Goal: Check status: Check status

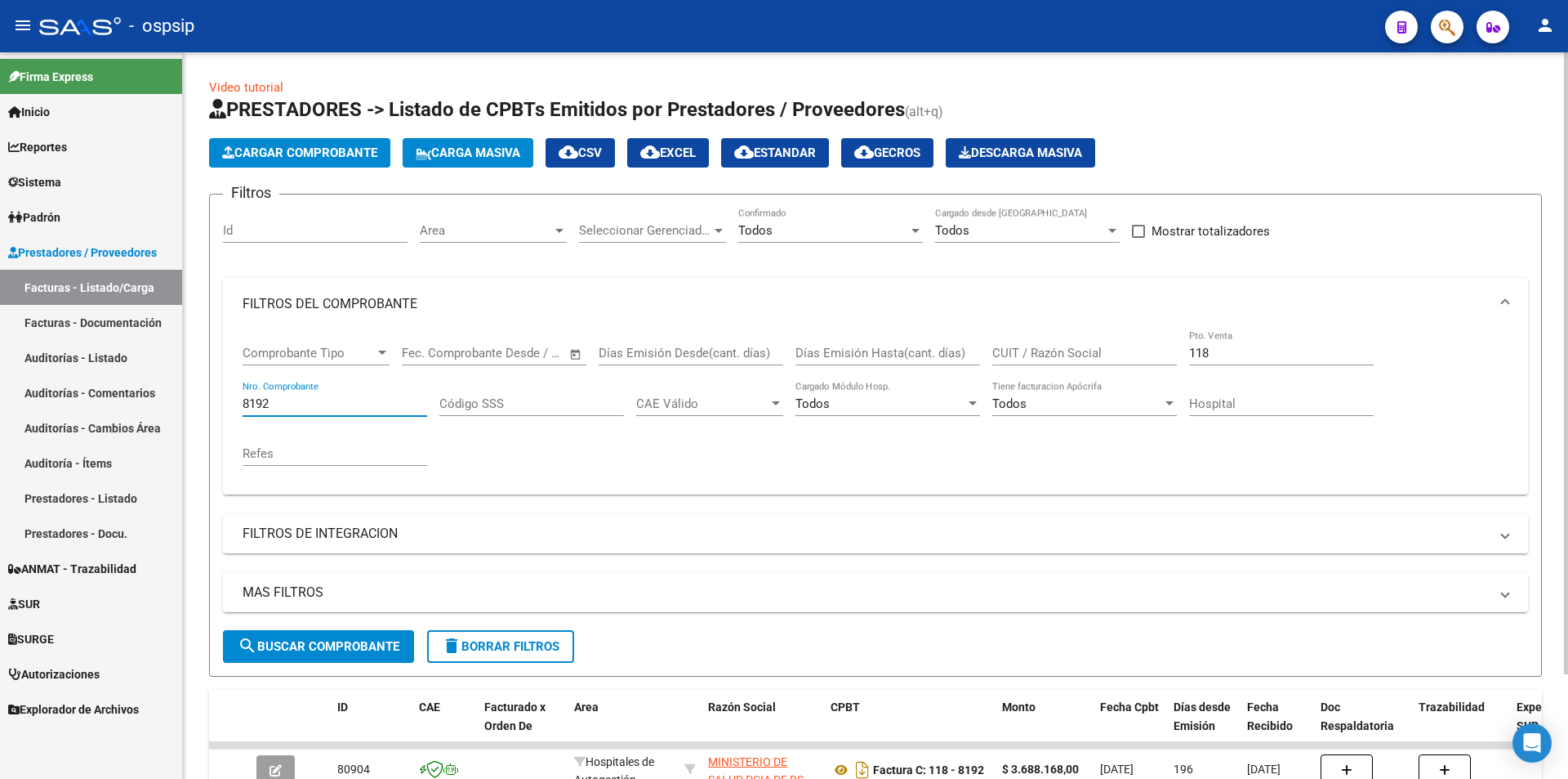
scroll to position [98, 0]
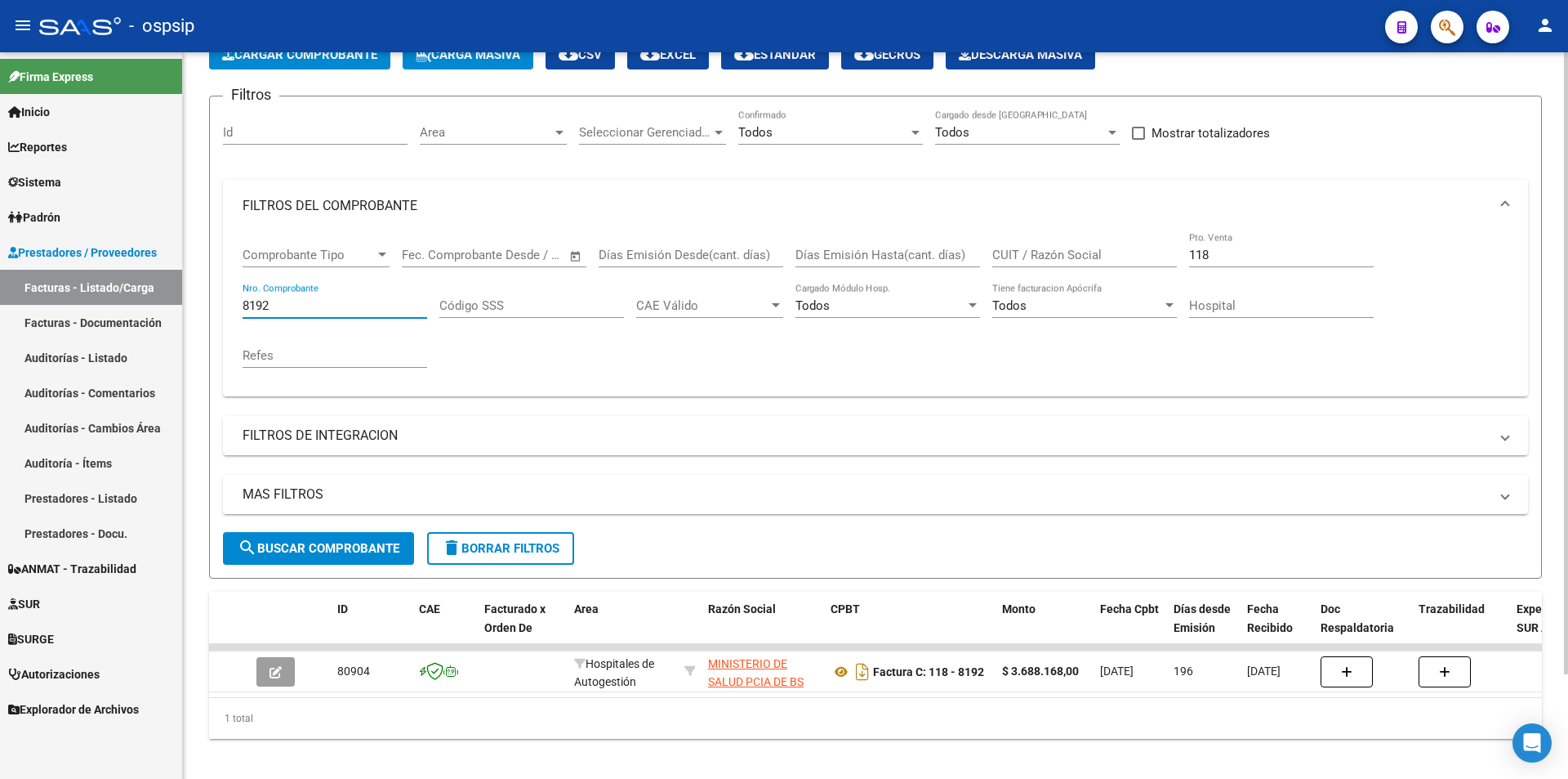
click at [304, 311] on input "8192" at bounding box center [335, 305] width 185 height 14
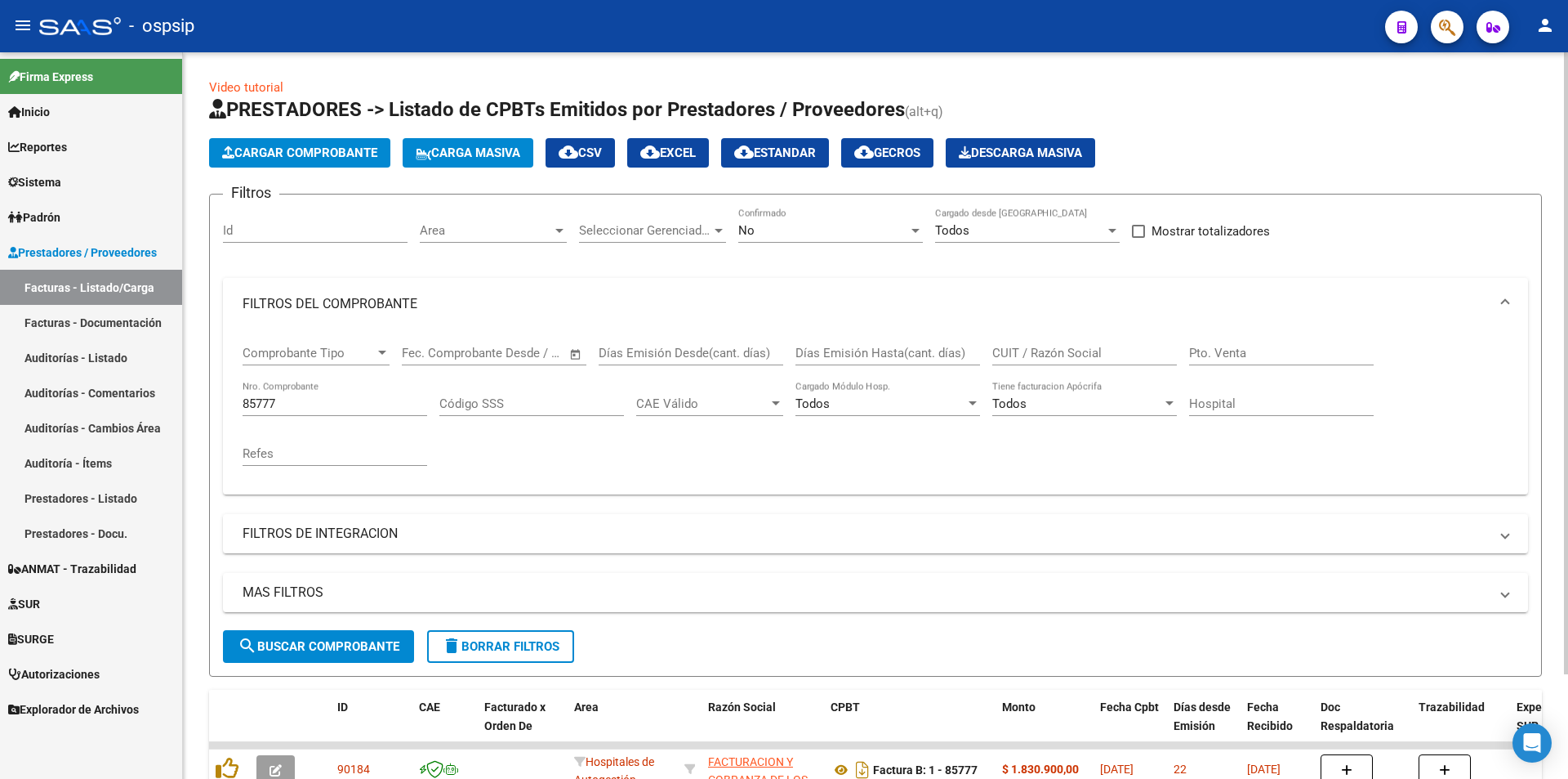
scroll to position [123, 0]
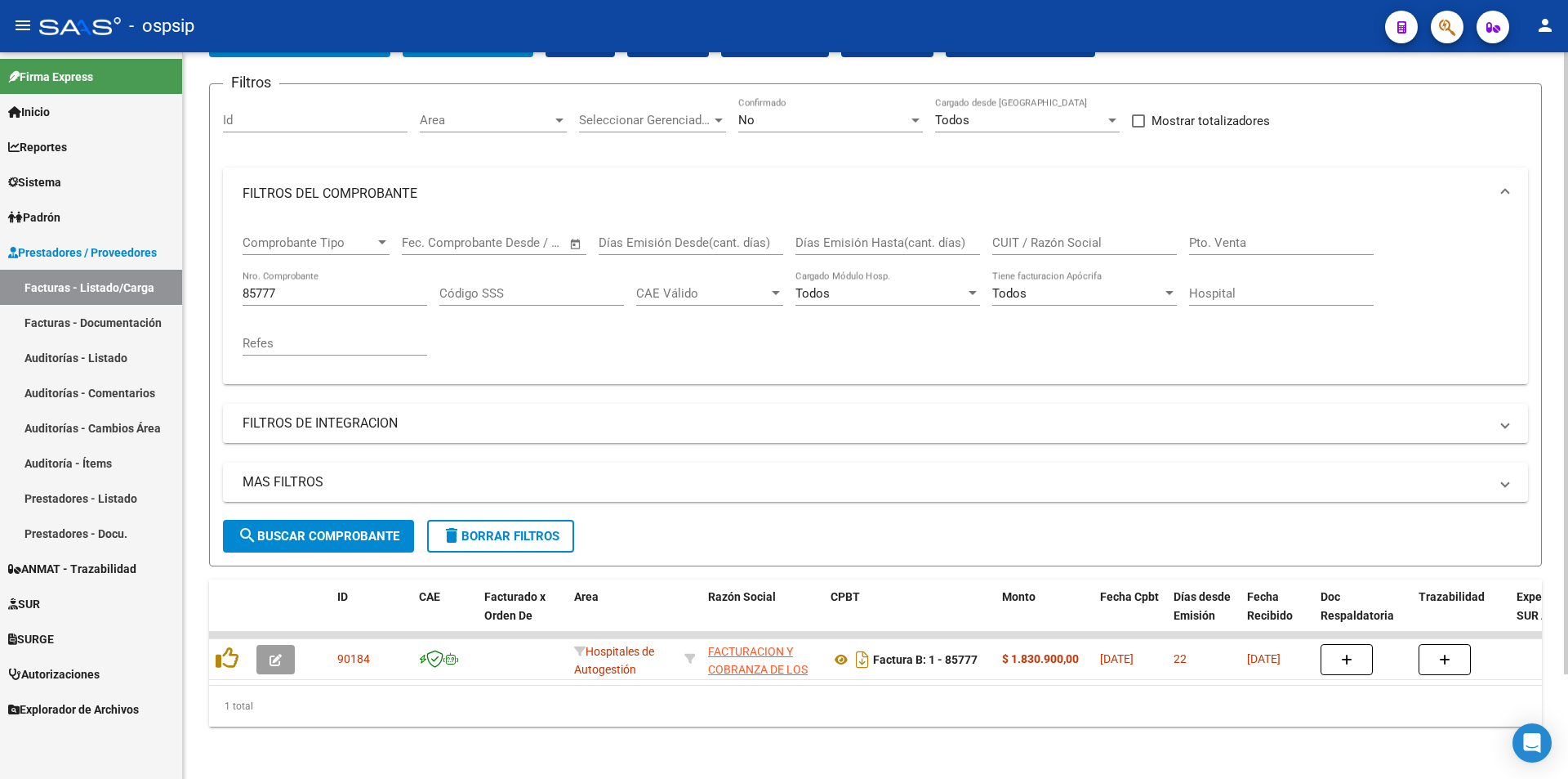
click at [1210, 235] on input "Pto. Venta" at bounding box center [1282, 242] width 185 height 14
type input "146"
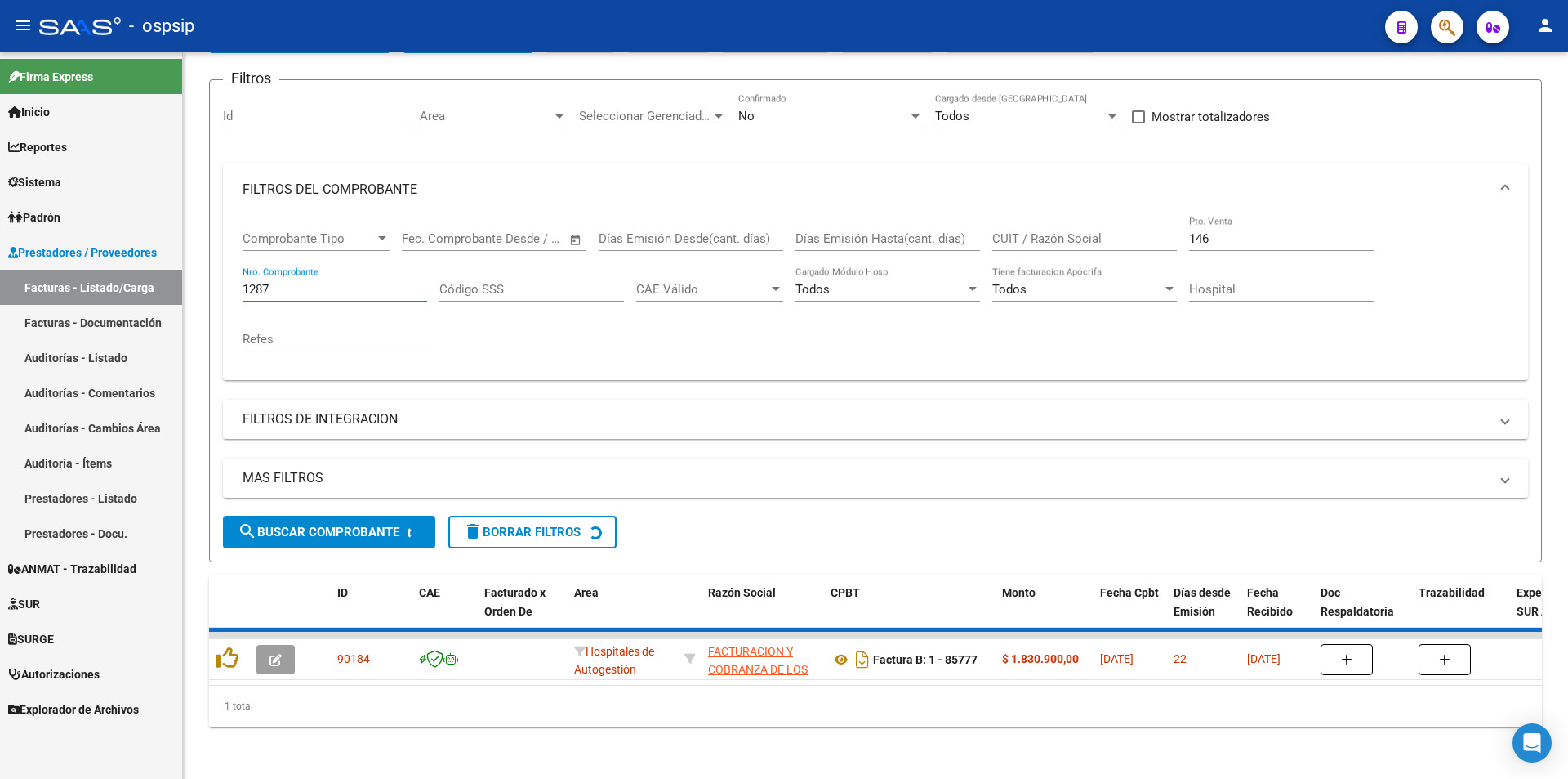
scroll to position [98, 0]
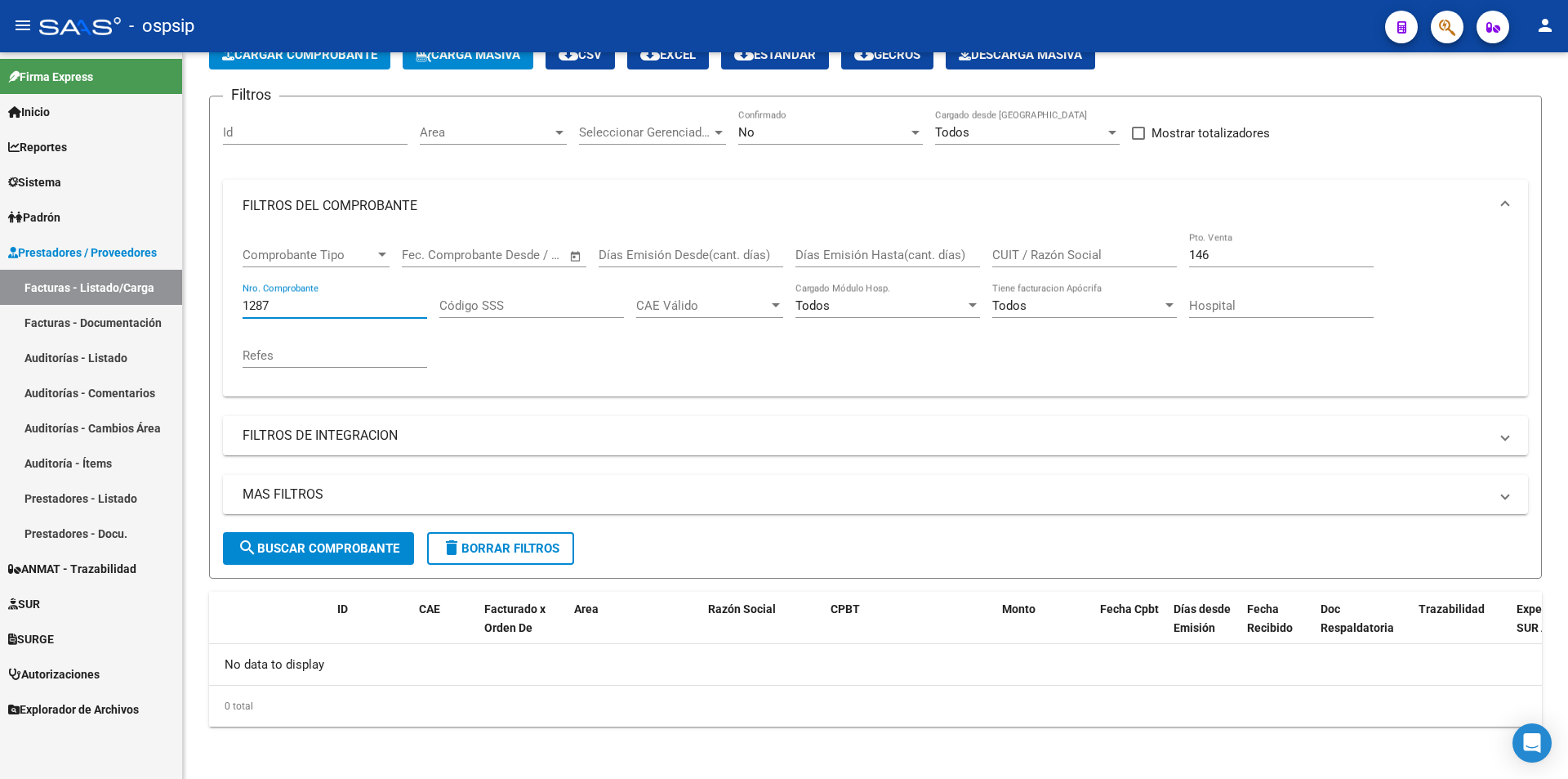
type input "1287"
click at [822, 123] on div "No Confirmado" at bounding box center [831, 127] width 185 height 35
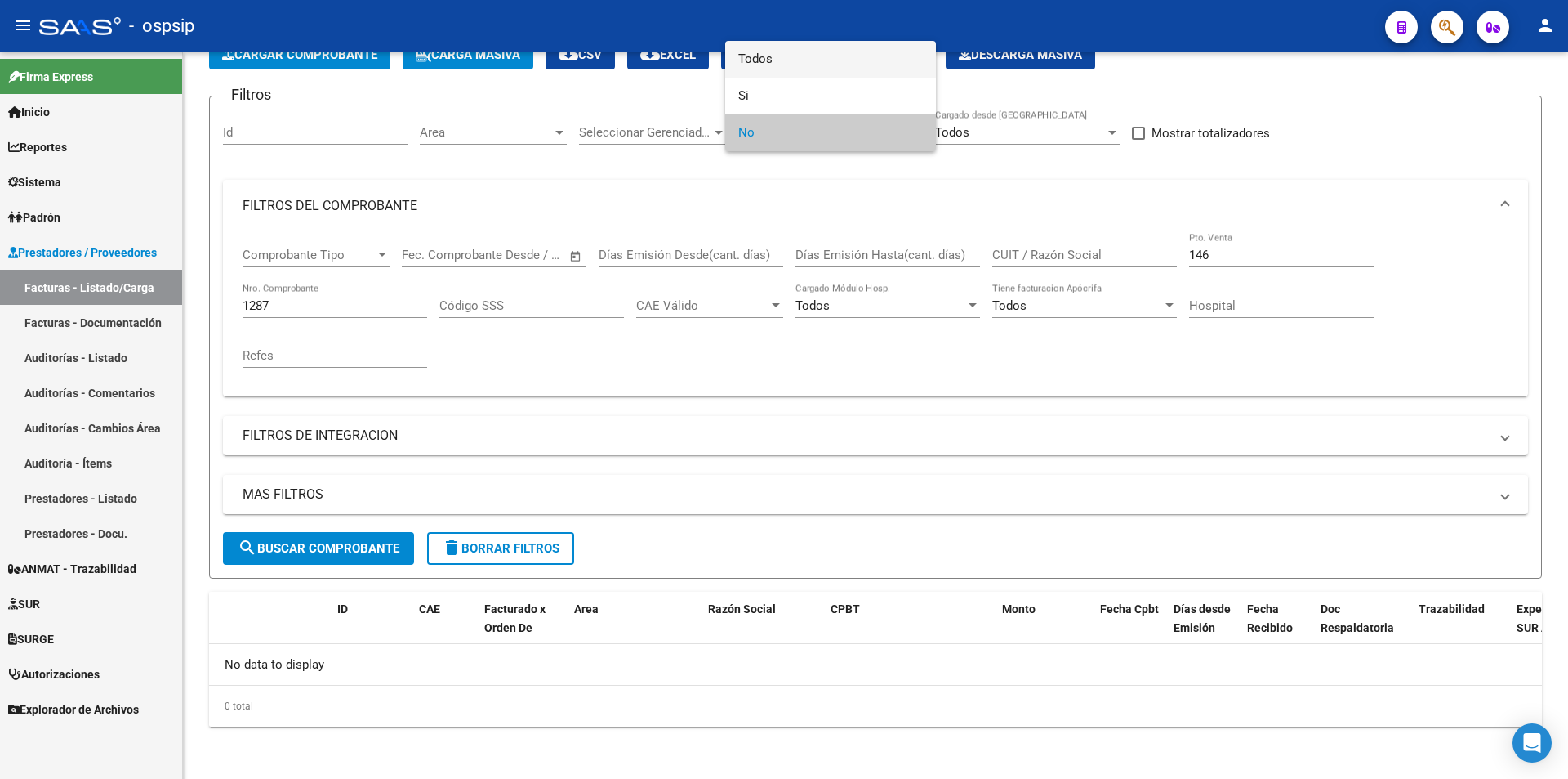
click at [789, 59] on span "Todos" at bounding box center [831, 59] width 185 height 37
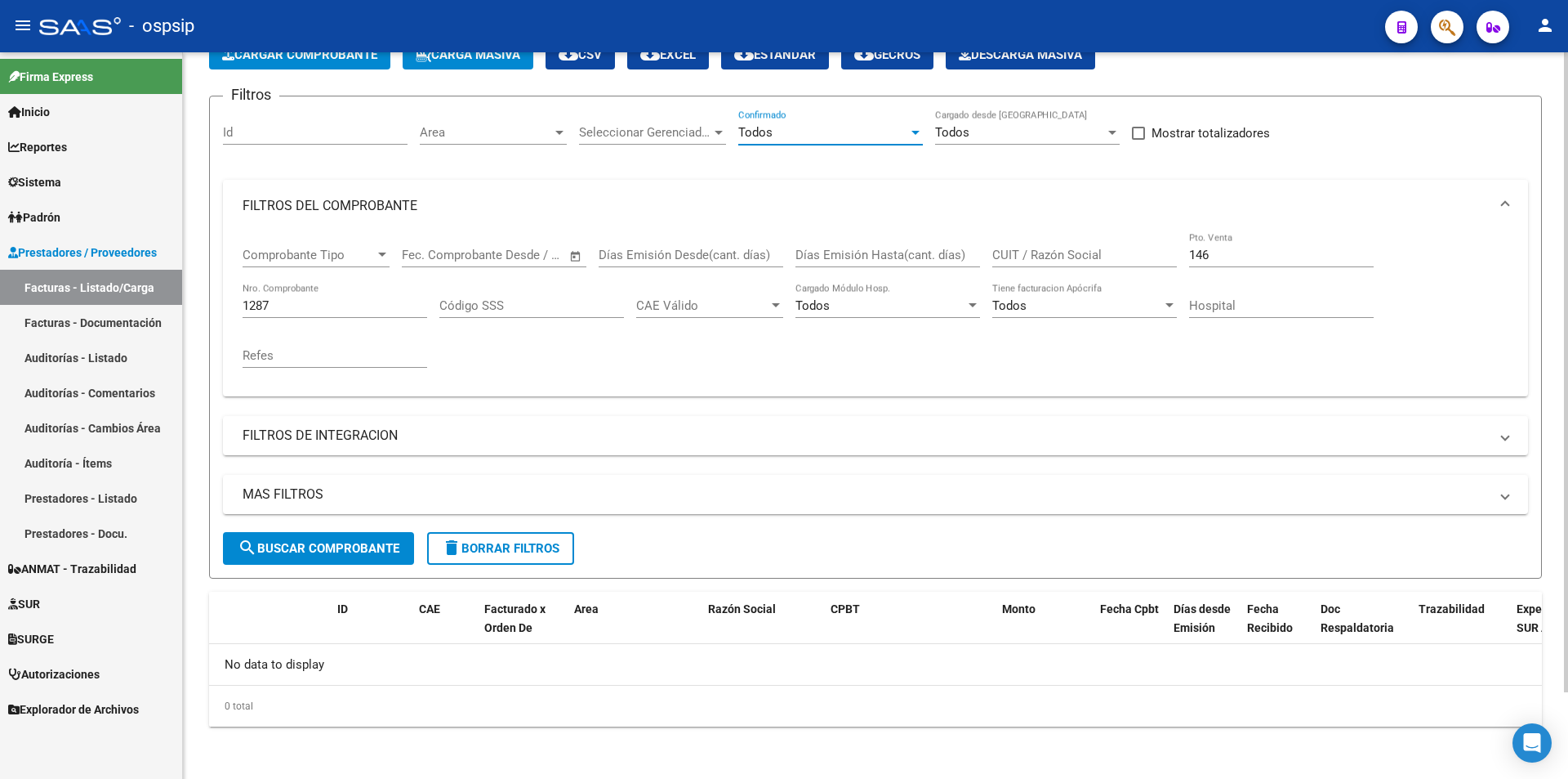
click at [306, 322] on div "1287 Nro. Comprobante" at bounding box center [335, 308] width 185 height 50
click at [293, 301] on input "1287" at bounding box center [335, 305] width 185 height 14
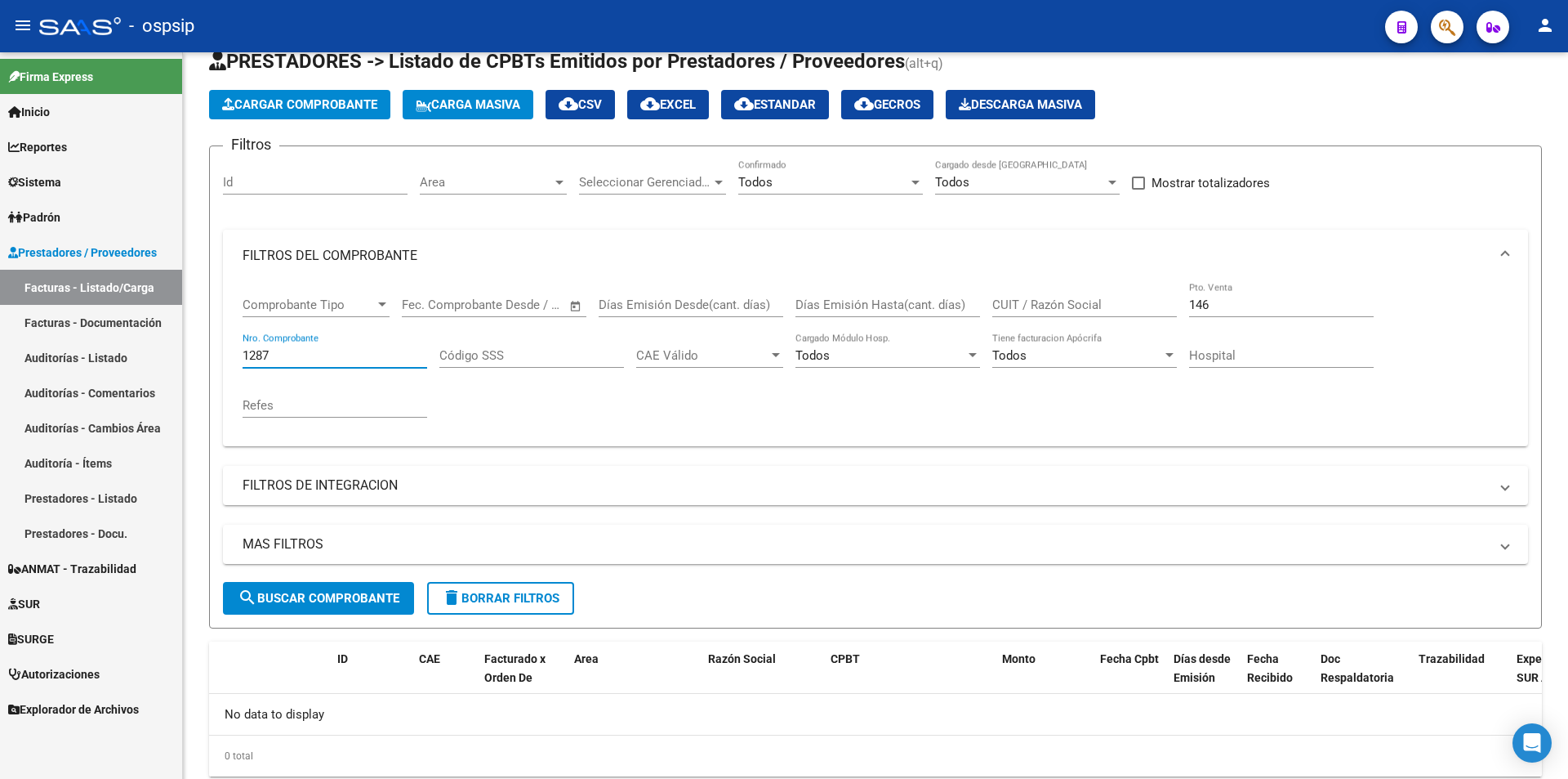
scroll to position [0, 0]
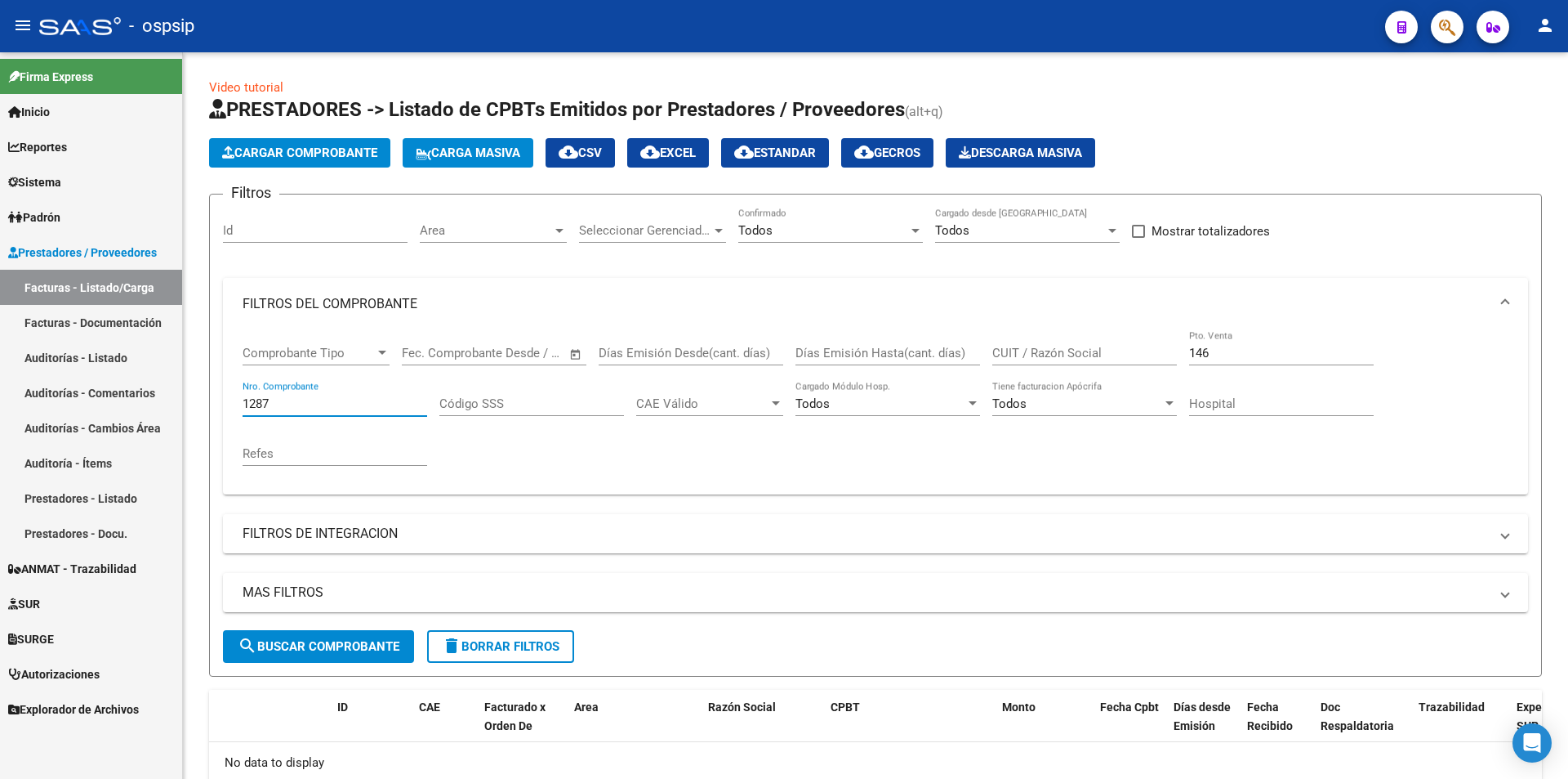
click at [16, 31] on mat-icon "menu" at bounding box center [23, 25] width 20 height 20
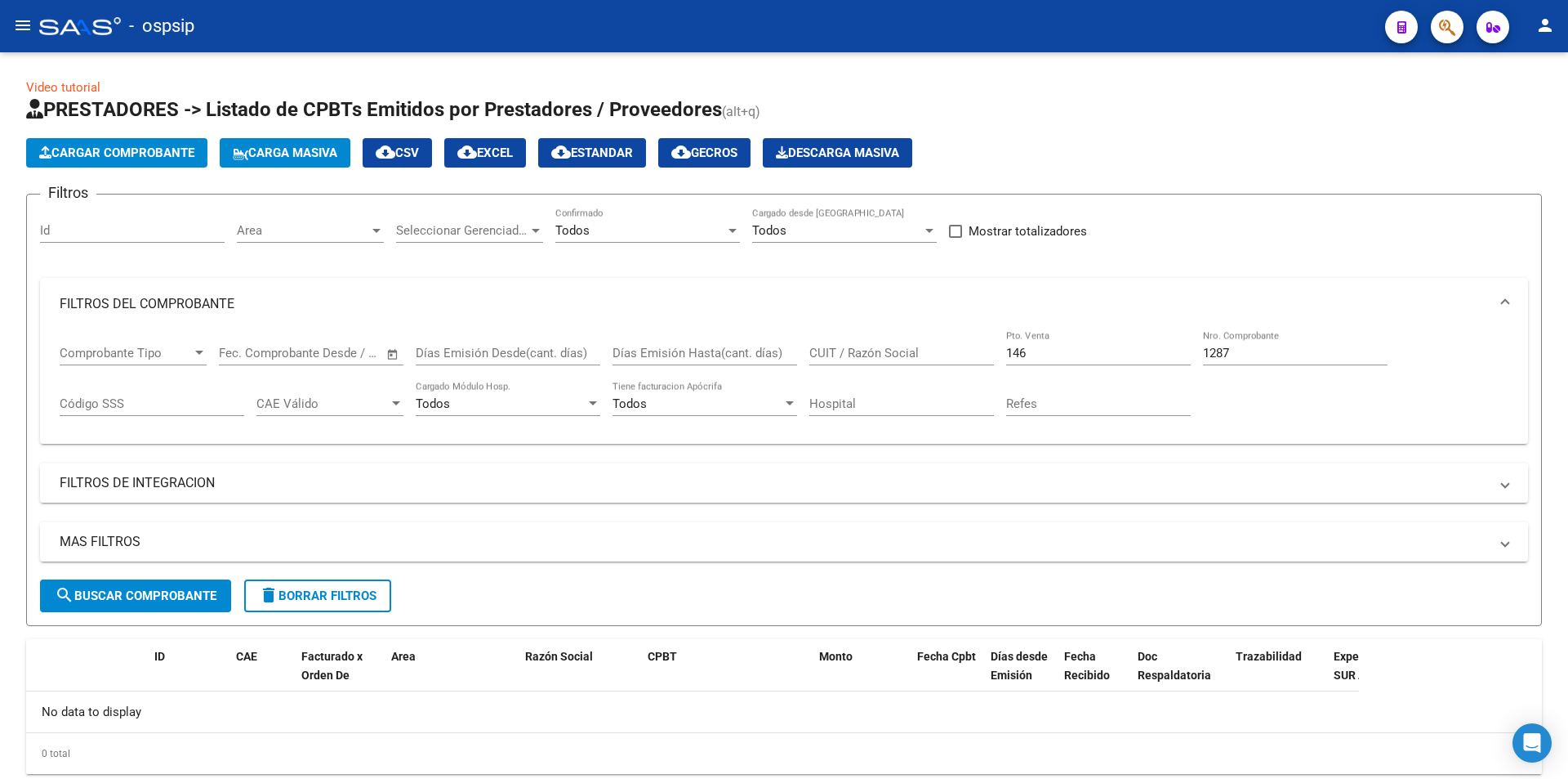
click at [0, 19] on mat-toolbar "menu - ospsip person" at bounding box center [784, 26] width 1568 height 52
click at [22, 24] on mat-icon "menu" at bounding box center [23, 25] width 20 height 20
